Goal: Information Seeking & Learning: Check status

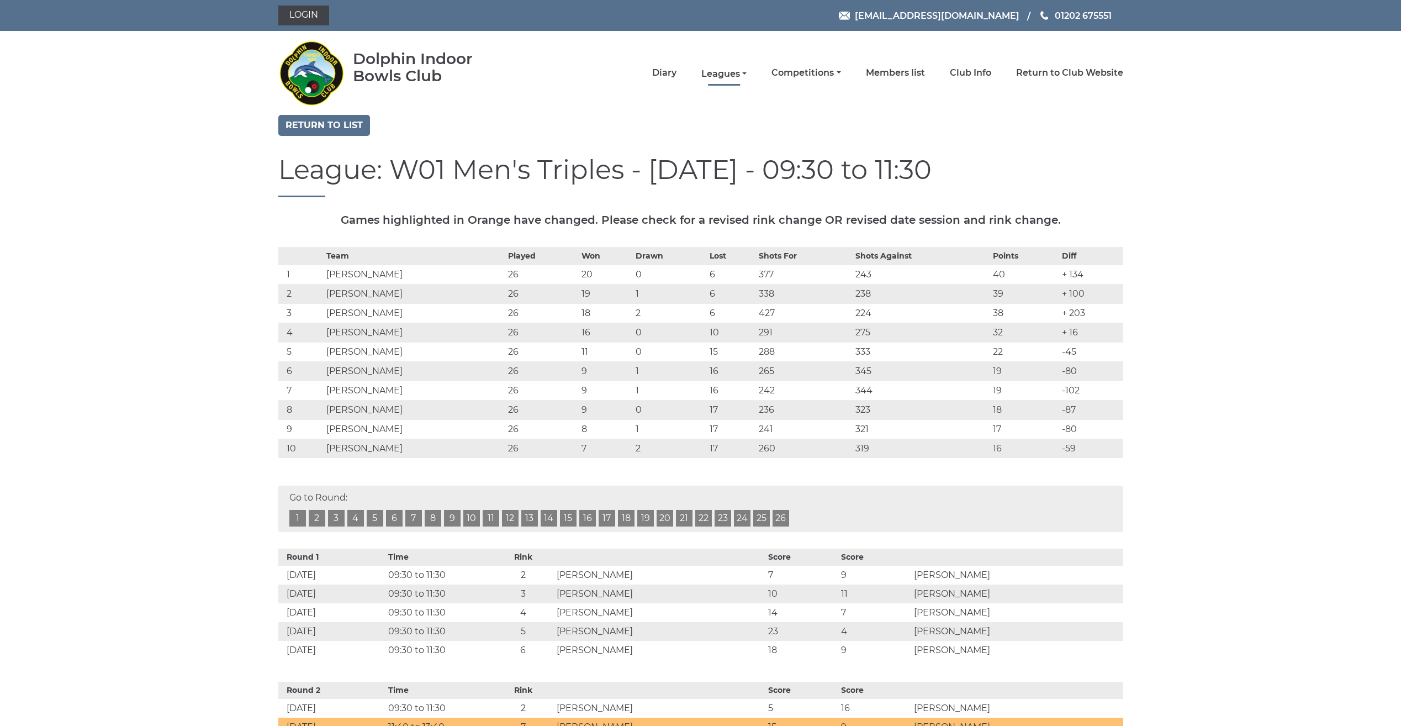
click at [724, 68] on link "Leagues" at bounding box center [723, 74] width 45 height 12
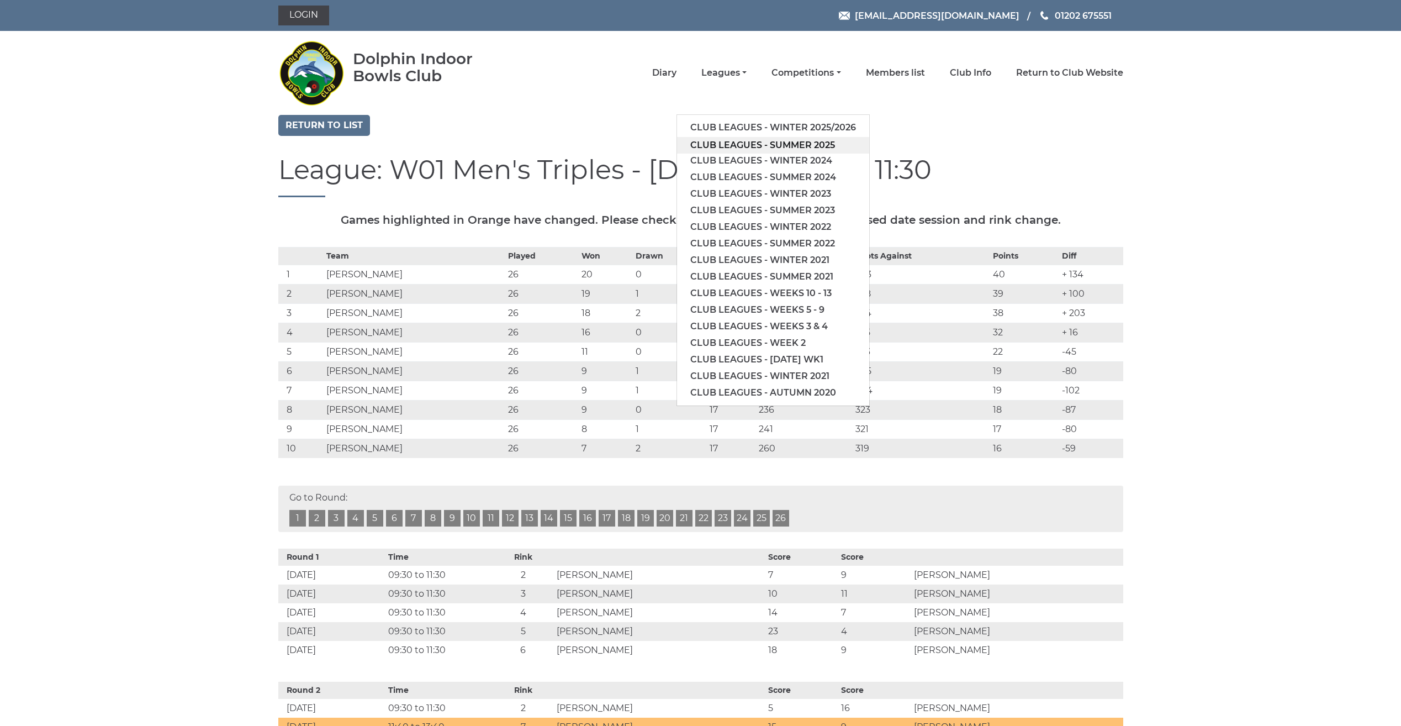
click at [722, 141] on link "Club leagues - Summer 2025" at bounding box center [773, 145] width 192 height 17
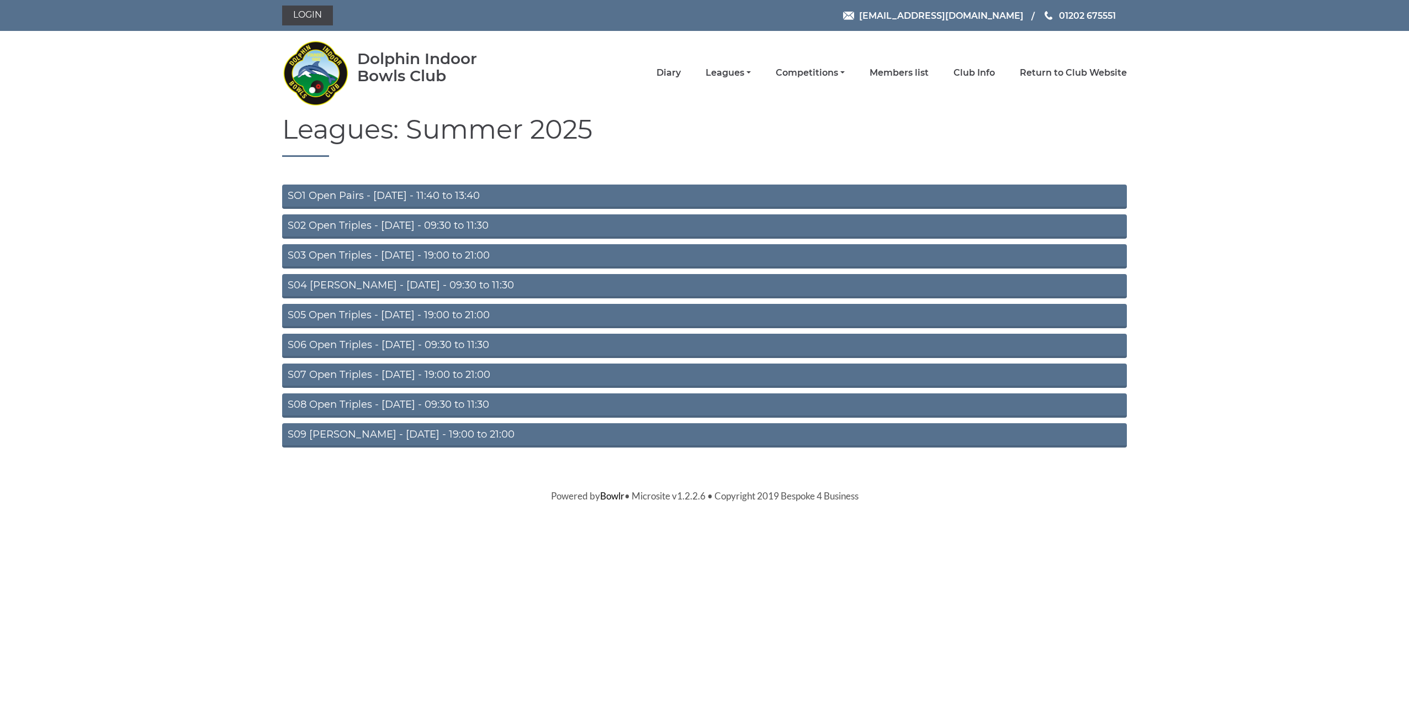
click at [446, 287] on link "S04 [PERSON_NAME] - [DATE] - 09:30 to 11:30" at bounding box center [704, 286] width 845 height 24
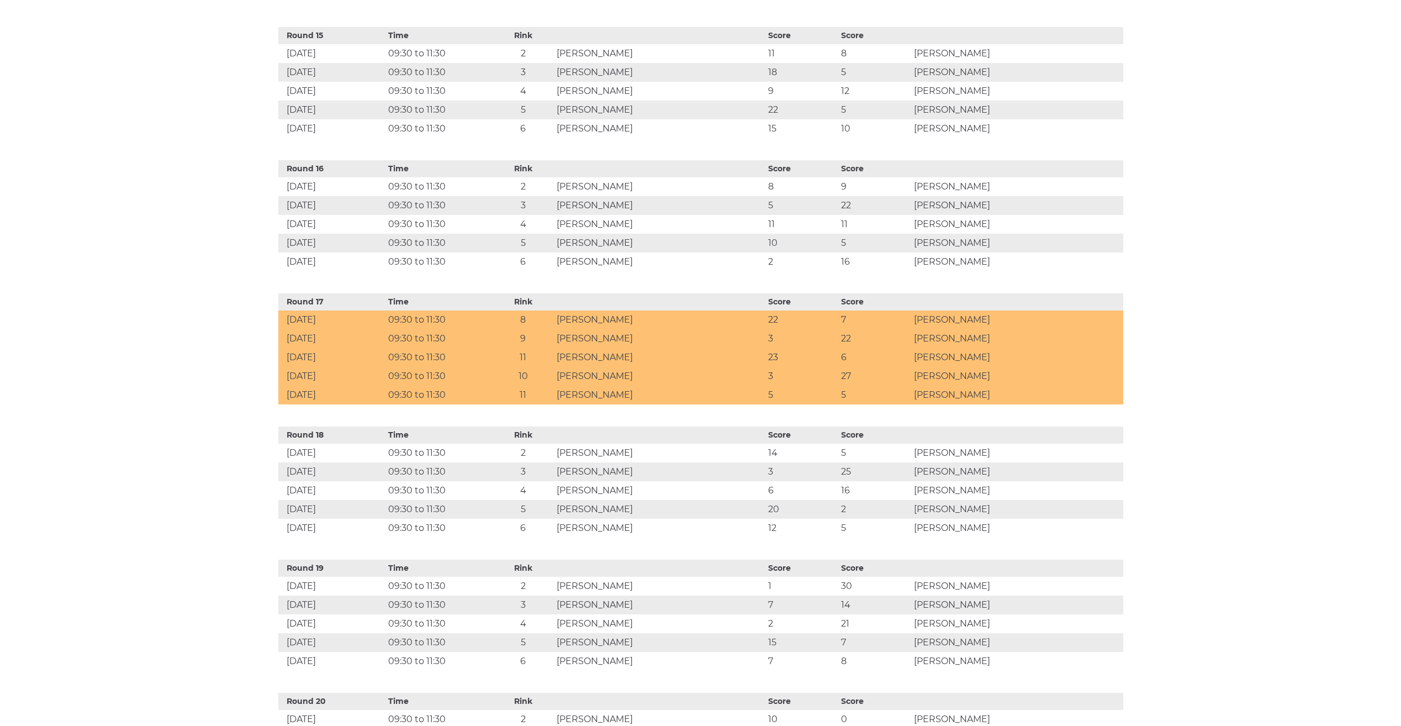
scroll to position [2367, 0]
